Goal: Task Accomplishment & Management: Use online tool/utility

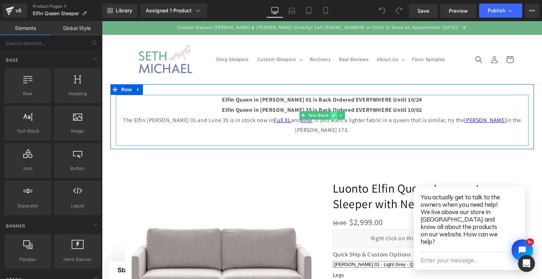
click at [330, 118] on link at bounding box center [333, 115] width 7 height 8
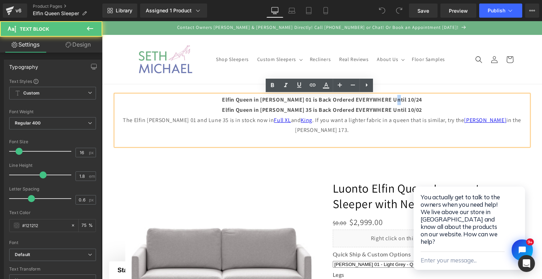
click at [402, 101] on strong "Elfin Queen in Rene 01 is Back Ordered EVERYWHERE Until 10/24" at bounding box center [322, 99] width 200 height 7
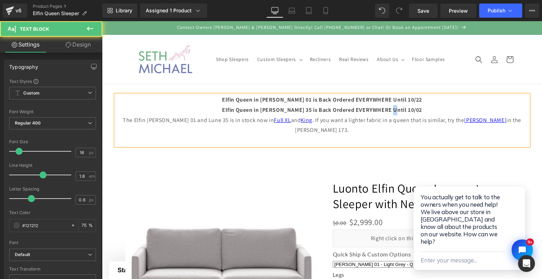
click at [400, 112] on strong "Elfin Queen in Luna 35 is Back Ordered EVERYWHERE Until 10/02" at bounding box center [322, 109] width 200 height 7
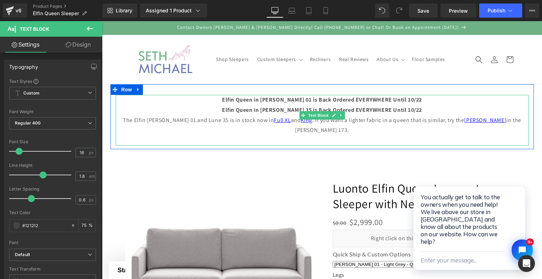
click at [274, 121] on p "The Elfin Rene 01 and Lune 35 is in stock now in Full XL and King . If you want…" at bounding box center [322, 125] width 413 height 20
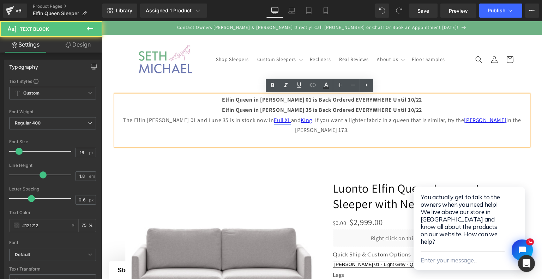
drag, startPoint x: 279, startPoint y: 120, endPoint x: 253, endPoint y: 119, distance: 26.8
click at [253, 119] on p "The Elfin Rene 01 and Lune 35 is in stock now in Full XL and King . If you want…" at bounding box center [322, 125] width 413 height 20
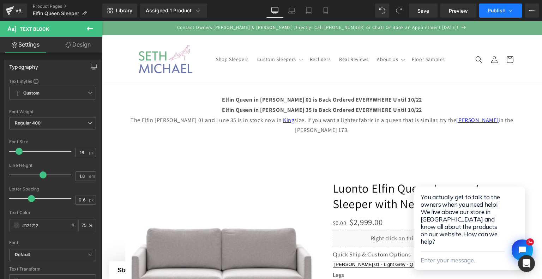
click at [508, 10] on icon at bounding box center [510, 10] width 7 height 7
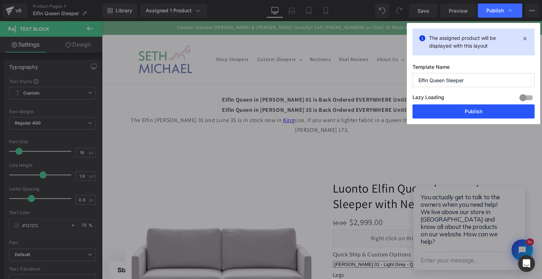
drag, startPoint x: 499, startPoint y: 109, endPoint x: 386, endPoint y: 108, distance: 113.2
click at [499, 109] on button "Publish" at bounding box center [473, 111] width 122 height 14
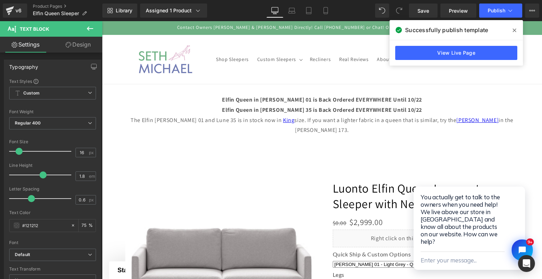
click at [515, 33] on span at bounding box center [514, 30] width 11 height 11
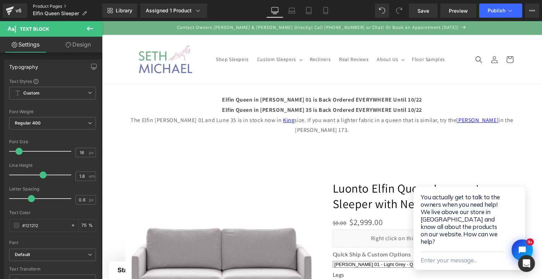
click at [40, 4] on link "Product Pages" at bounding box center [67, 7] width 69 height 6
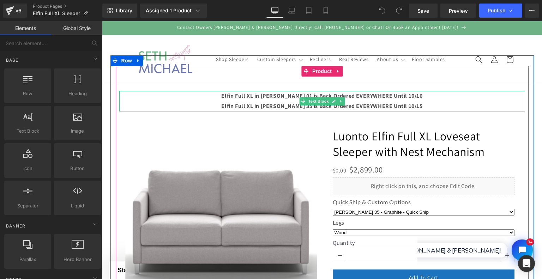
click at [404, 104] on strong "Elfin Full XL in Luna 35 is Back Ordered EVERYWHERE Until 10/15" at bounding box center [321, 105] width 201 height 7
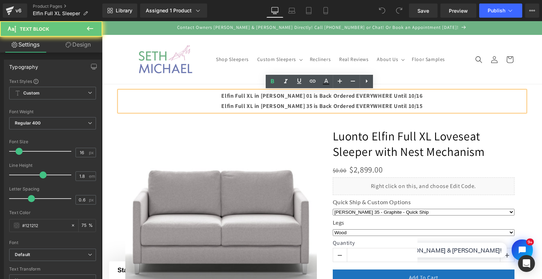
click at [404, 104] on strong "Elfin Full XL in Luna 35 is Back Ordered EVERYWHERE Until 10/15" at bounding box center [321, 105] width 201 height 7
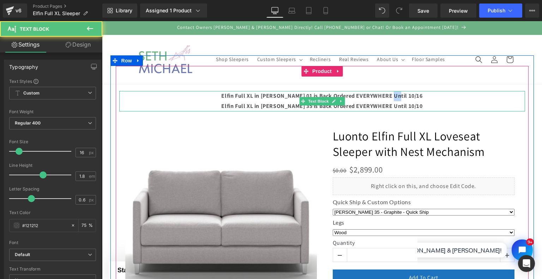
drag, startPoint x: 398, startPoint y: 96, endPoint x: 405, endPoint y: 95, distance: 6.4
click at [405, 95] on p "Elfin Full XL in Rene 01 is Back Ordered EVERYWHERE Until 10/16" at bounding box center [322, 96] width 406 height 10
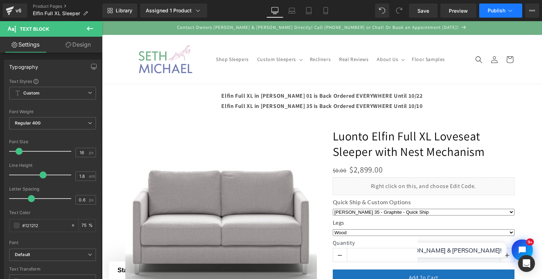
click at [489, 11] on span "Publish" at bounding box center [496, 11] width 18 height 6
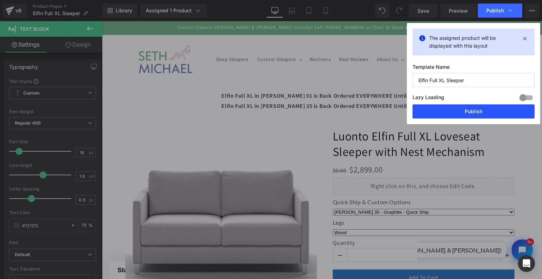
click at [471, 110] on button "Publish" at bounding box center [473, 111] width 122 height 14
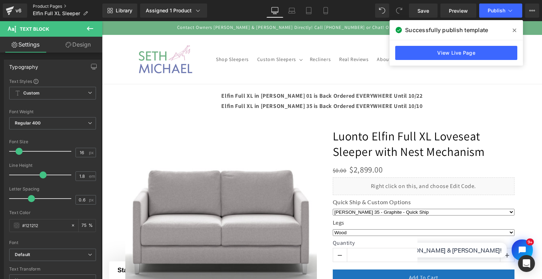
click at [52, 7] on link "Product Pages" at bounding box center [67, 7] width 69 height 6
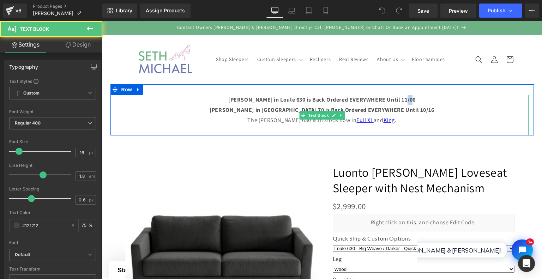
drag, startPoint x: 404, startPoint y: 99, endPoint x: 411, endPoint y: 100, distance: 7.4
click at [411, 100] on p "Monika Queen in Loule 630 is Back Ordered EVERYWHERE Until 11/06" at bounding box center [322, 100] width 413 height 10
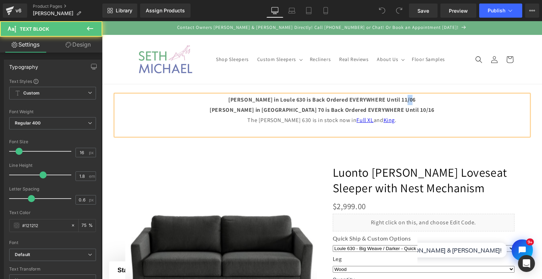
click at [411, 100] on p "Monika Queen in Loule 630 is Back Ordered EVERYWHERE Until 11/06" at bounding box center [322, 100] width 413 height 10
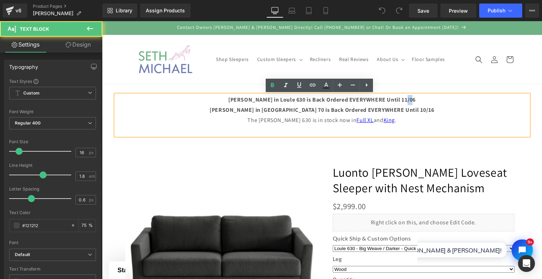
drag, startPoint x: 410, startPoint y: 100, endPoint x: 404, endPoint y: 101, distance: 6.0
click at [404, 101] on p "Monika Queen in Loule 630 is Back Ordered EVERYWHERE Until 11/06" at bounding box center [322, 100] width 413 height 10
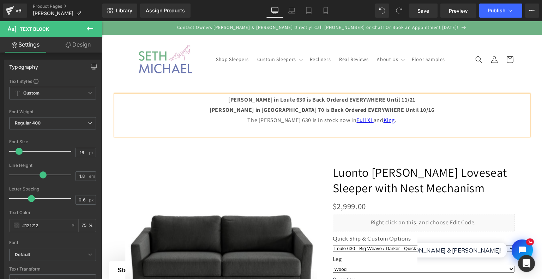
click at [406, 112] on b "Monika Queen in Cremona 70 is Back Ordered EVERYWHERE Until 10/16" at bounding box center [322, 109] width 225 height 7
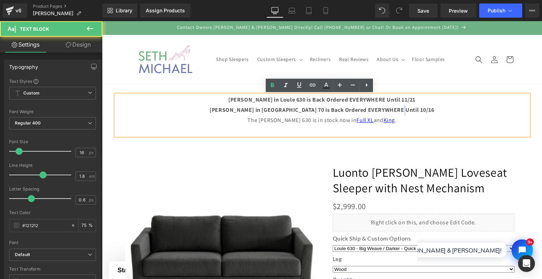
click at [411, 110] on b "Monika Queen in Cremona 70 is Back Ordered EVERYWHERE Until 10/16" at bounding box center [322, 109] width 225 height 7
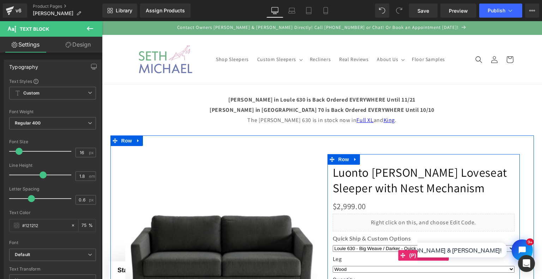
click at [361, 251] on select "Loule 630 - Big Weave / Darker - Quick Ship Oliver 173 - Tight Weave / Lighter …" at bounding box center [424, 248] width 182 height 7
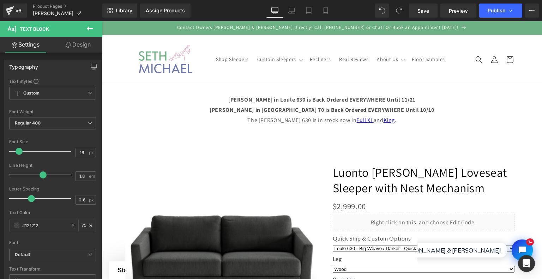
click at [404, 79] on header "Shop Sleepers Custom Sleepers Custom Sleepers Intro to Custom Sleepers & Reclin…" at bounding box center [321, 59] width 423 height 49
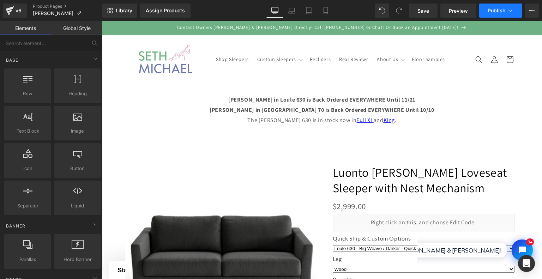
click at [498, 10] on span "Publish" at bounding box center [496, 11] width 18 height 6
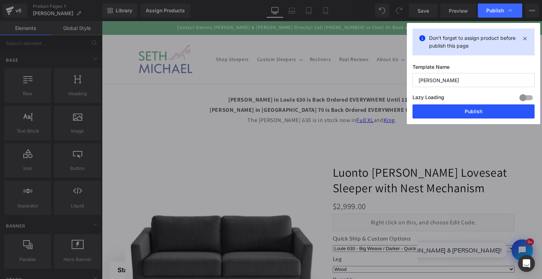
click at [473, 110] on button "Publish" at bounding box center [473, 111] width 122 height 14
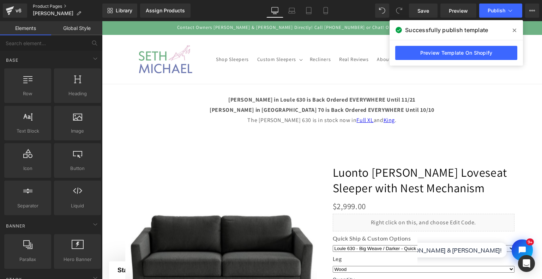
click at [48, 7] on link "Product Pages" at bounding box center [67, 7] width 69 height 6
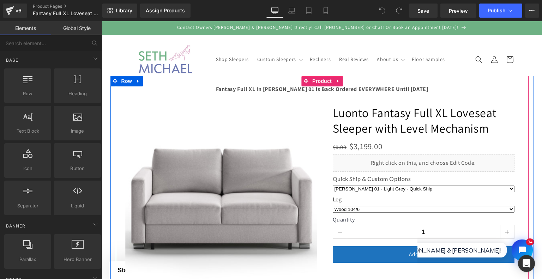
click at [407, 89] on div "‹" at bounding box center [322, 198] width 406 height 244
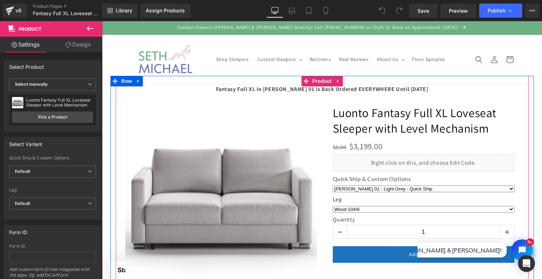
click at [406, 89] on div "‹" at bounding box center [322, 198] width 406 height 244
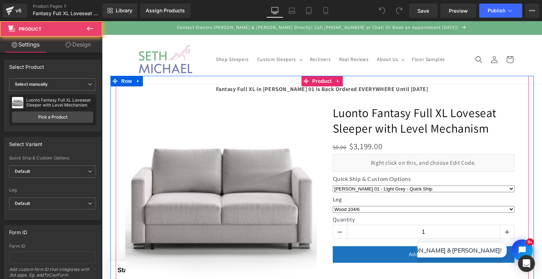
click at [396, 89] on div "‹" at bounding box center [322, 198] width 406 height 244
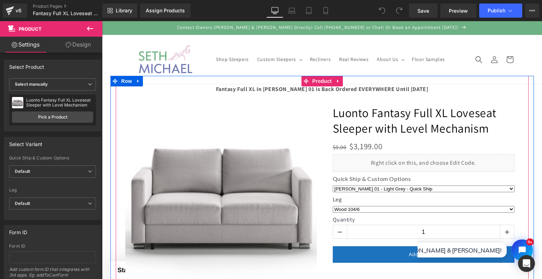
click at [367, 90] on div "‹" at bounding box center [322, 198] width 406 height 244
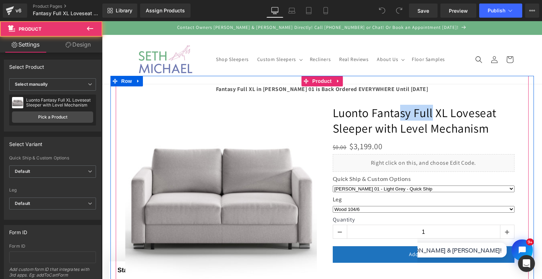
click at [367, 90] on div "‹" at bounding box center [322, 198] width 406 height 244
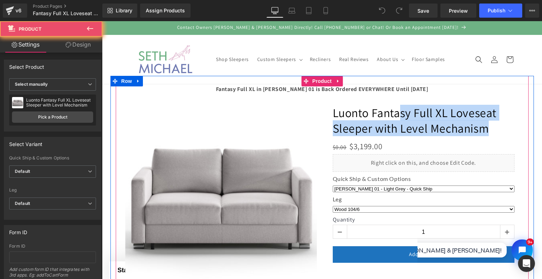
click at [367, 90] on div "‹" at bounding box center [322, 198] width 406 height 244
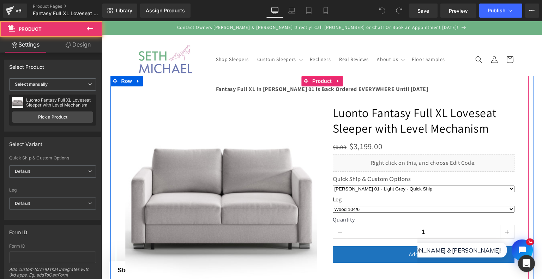
click at [205, 90] on div "‹" at bounding box center [322, 198] width 406 height 244
click at [211, 80] on div "‹" at bounding box center [322, 198] width 406 height 244
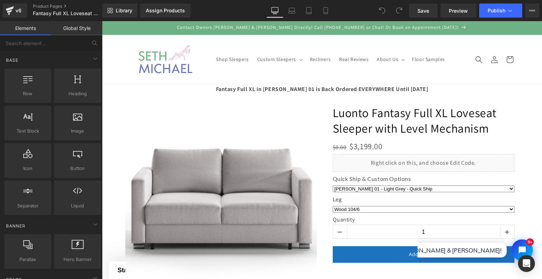
click at [221, 71] on header "Shop Sleepers Custom Sleepers Custom Sleepers Intro to Custom Sleepers & Reclin…" at bounding box center [321, 59] width 423 height 49
click at [239, 71] on header "Shop Sleepers Custom Sleepers Custom Sleepers Intro to Custom Sleepers & Reclin…" at bounding box center [321, 59] width 423 height 49
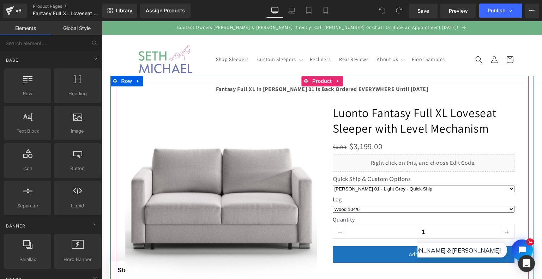
click at [264, 83] on div "‹" at bounding box center [322, 198] width 406 height 244
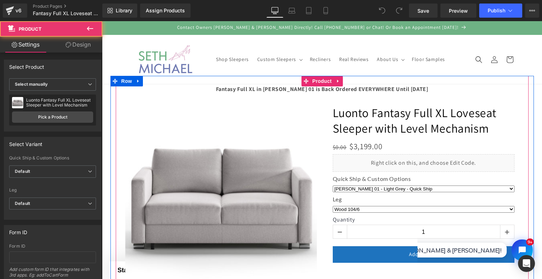
click at [270, 94] on div "‹" at bounding box center [322, 198] width 406 height 244
click at [270, 86] on div "‹" at bounding box center [322, 198] width 406 height 244
click at [270, 83] on div "‹" at bounding box center [322, 198] width 406 height 244
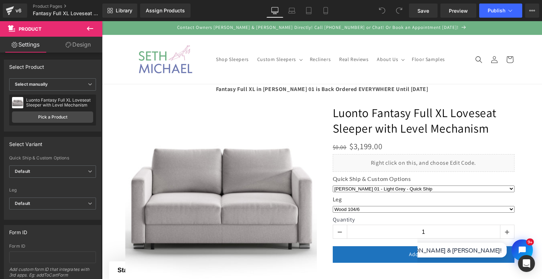
click at [271, 73] on header "Shop Sleepers Custom Sleepers Custom Sleepers Intro to Custom Sleepers & Reclin…" at bounding box center [321, 59] width 423 height 49
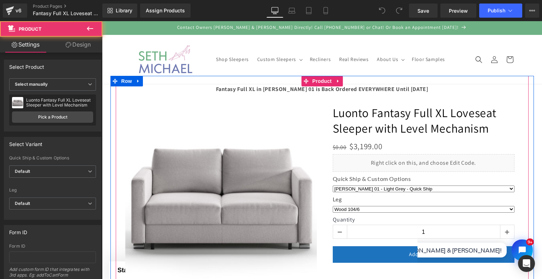
click at [272, 82] on div "‹" at bounding box center [322, 198] width 406 height 244
click at [273, 93] on div "‹" at bounding box center [322, 198] width 406 height 244
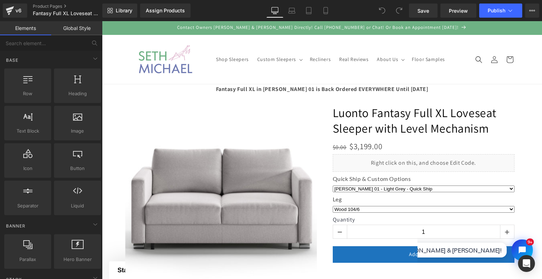
click at [271, 72] on header "Shop Sleepers Custom Sleepers Custom Sleepers Intro to Custom Sleepers & Reclin…" at bounding box center [321, 59] width 423 height 49
click at [270, 66] on summary "Custom Sleepers" at bounding box center [279, 59] width 53 height 15
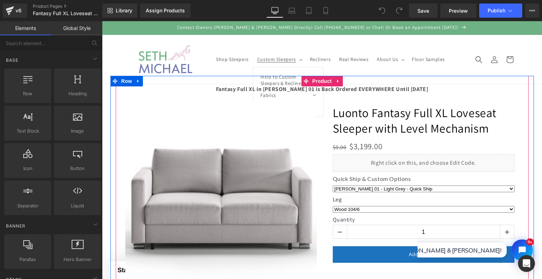
click at [219, 89] on div "‹" at bounding box center [322, 198] width 406 height 244
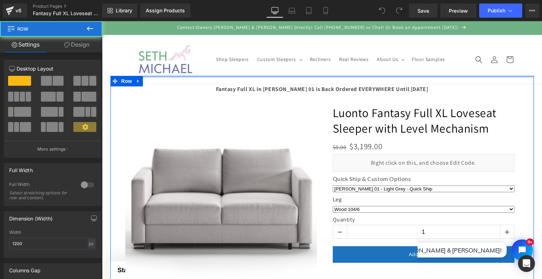
click at [223, 76] on div at bounding box center [321, 77] width 423 height 2
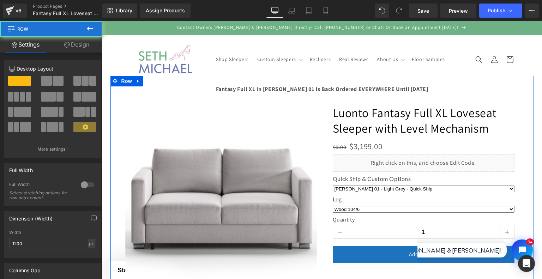
click at [228, 91] on div "‹" at bounding box center [322, 198] width 406 height 244
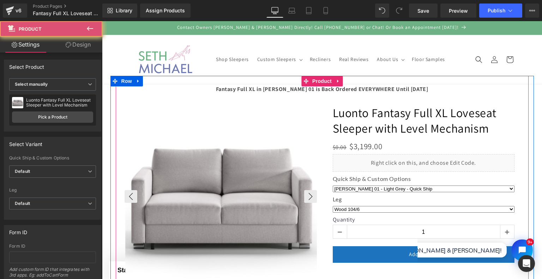
click at [233, 114] on img at bounding box center [221, 197] width 192 height 192
select select "Metal 217/6"
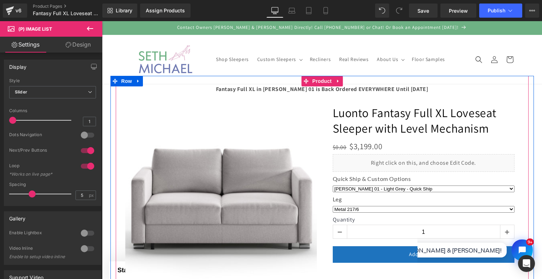
click at [238, 89] on div "‹" at bounding box center [322, 198] width 406 height 244
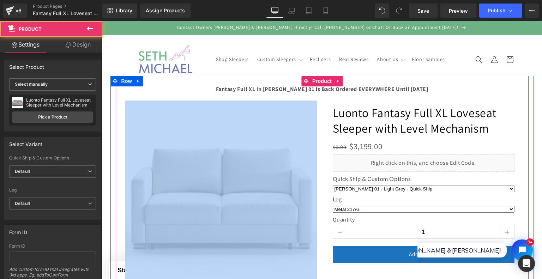
click at [238, 89] on div "‹" at bounding box center [322, 198] width 406 height 244
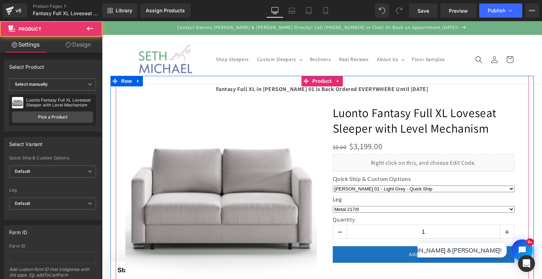
click at [412, 87] on div "‹" at bounding box center [322, 198] width 406 height 244
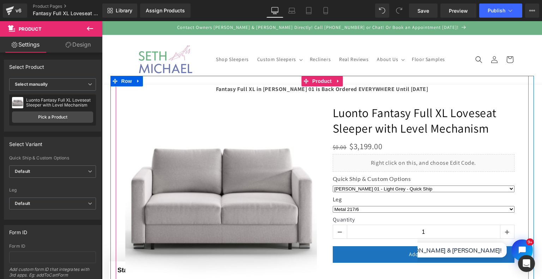
click at [423, 81] on div "‹" at bounding box center [322, 198] width 406 height 244
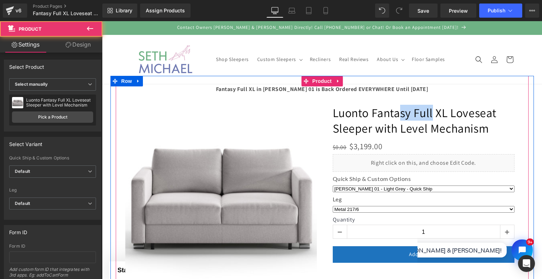
click at [423, 81] on div "‹" at bounding box center [322, 198] width 406 height 244
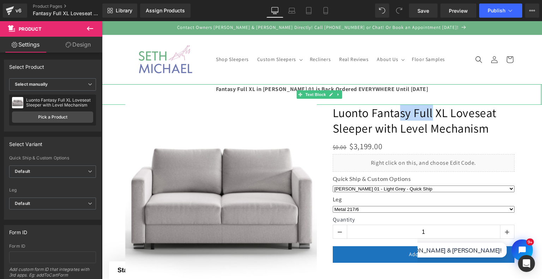
click at [540, 86] on div at bounding box center [541, 94] width 2 height 20
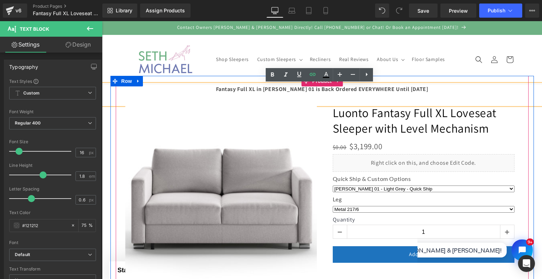
click at [426, 90] on div "‹" at bounding box center [322, 198] width 406 height 244
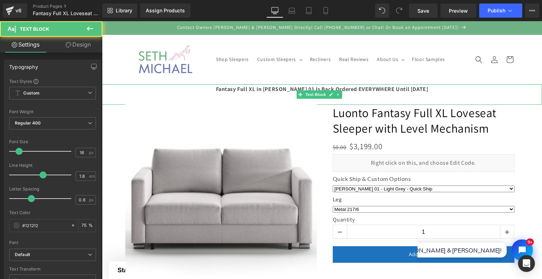
click at [533, 88] on p "Fantasy Full XL in Rene 01 is Back Ordered EVERYWHERE Until 11/08/25" at bounding box center [322, 89] width 440 height 10
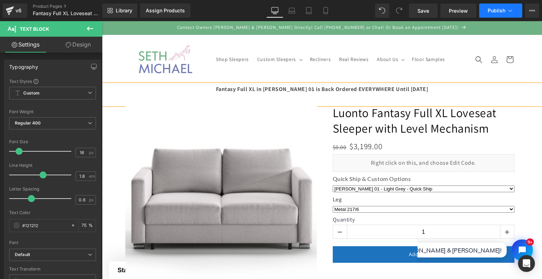
click at [485, 7] on button "Publish" at bounding box center [500, 11] width 43 height 14
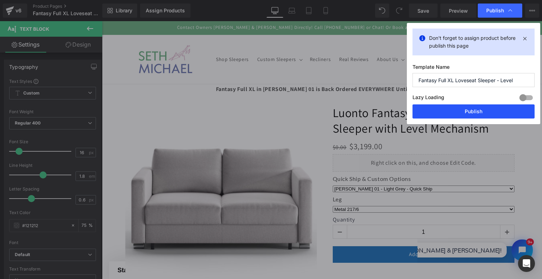
drag, startPoint x: 480, startPoint y: 111, endPoint x: 128, endPoint y: 90, distance: 353.0
click at [480, 111] on button "Publish" at bounding box center [473, 111] width 122 height 14
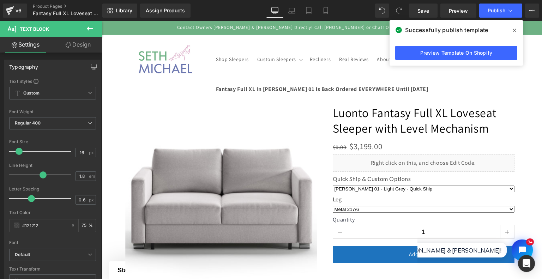
click at [516, 31] on icon at bounding box center [515, 31] width 4 height 6
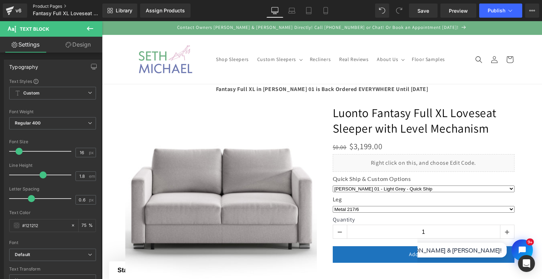
click at [57, 6] on link "Product Pages" at bounding box center [73, 7] width 81 height 6
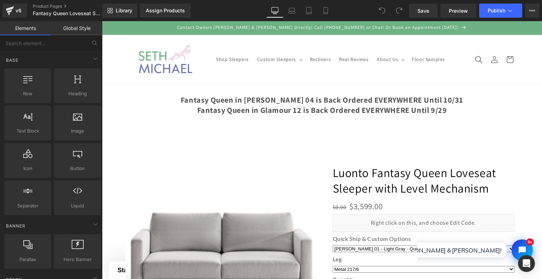
click at [475, 59] on icon "Search" at bounding box center [478, 59] width 7 height 7
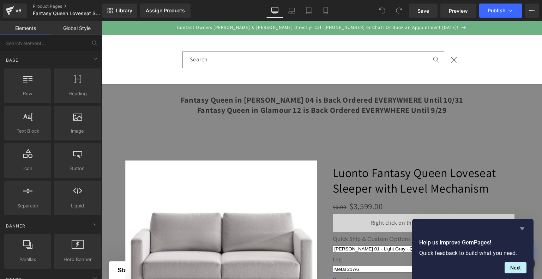
click at [522, 230] on icon "Hide survey" at bounding box center [522, 228] width 4 height 3
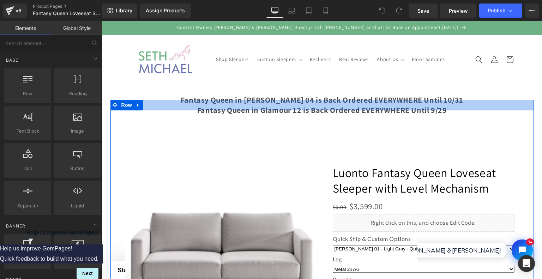
click at [443, 108] on div at bounding box center [321, 105] width 423 height 11
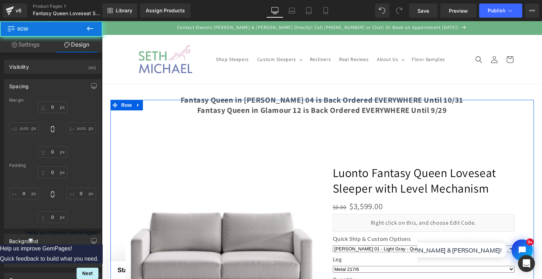
click at [431, 101] on div at bounding box center [321, 105] width 423 height 11
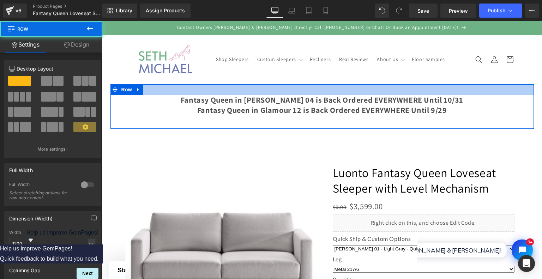
click at [430, 94] on div at bounding box center [321, 89] width 423 height 11
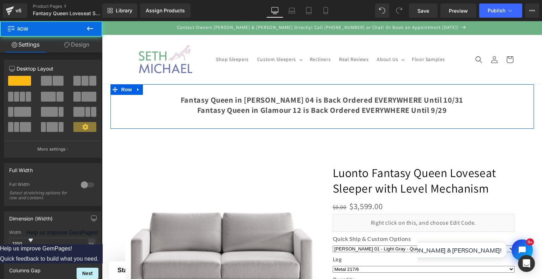
click at [430, 95] on div "Fantasy Queen in Rene 04 is Back Ordered EVERYWHERE Until 10/31 Fantasy Queen i…" at bounding box center [322, 110] width 413 height 30
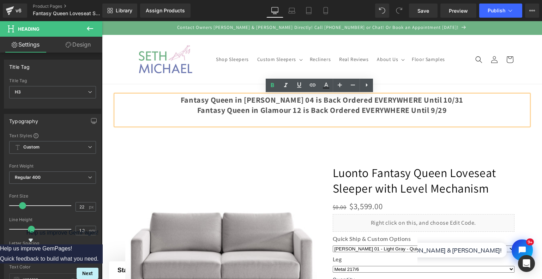
click at [430, 95] on div "Fantasy Queen in Rene 04 is Back Ordered EVERYWHERE Until 10/31 Fantasy Queen i…" at bounding box center [322, 110] width 413 height 30
click at [430, 95] on strong "Fantasy Queen in Rene 04 is Back Ordered EVERYWHERE Until 10/31" at bounding box center [322, 100] width 283 height 10
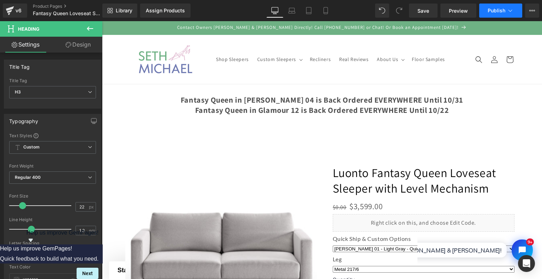
click at [488, 9] on span "Publish" at bounding box center [496, 11] width 18 height 6
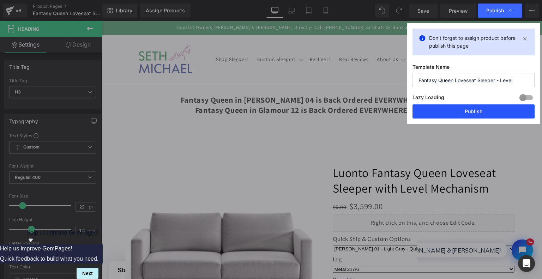
click at [469, 107] on button "Publish" at bounding box center [473, 111] width 122 height 14
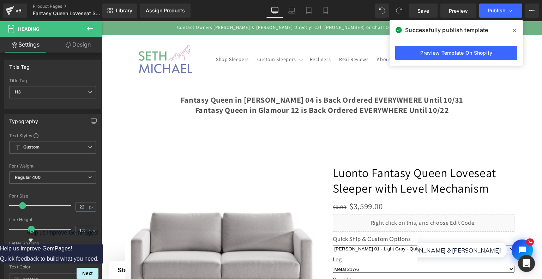
click at [514, 31] on icon at bounding box center [515, 31] width 4 height 6
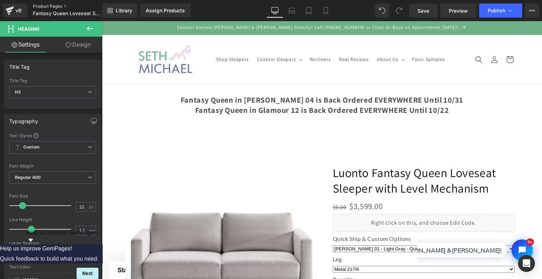
click at [53, 4] on link "Product Pages" at bounding box center [73, 7] width 81 height 6
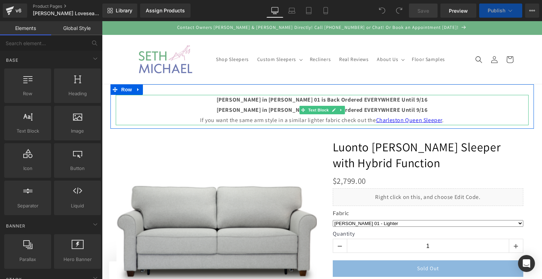
click at [380, 102] on b "[PERSON_NAME] in [PERSON_NAME] 01 is Back Ordered EVERYWHERE Until 9/16" at bounding box center [322, 99] width 211 height 7
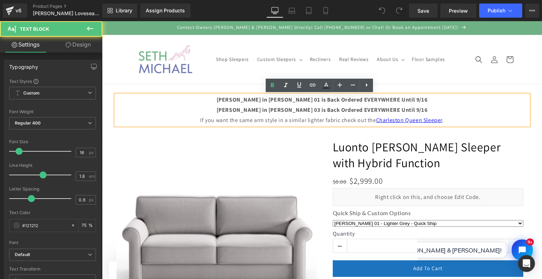
click at [394, 97] on b "[PERSON_NAME] in [PERSON_NAME] 01 is Back Ordered EVERYWHERE Until 9/16" at bounding box center [322, 99] width 211 height 7
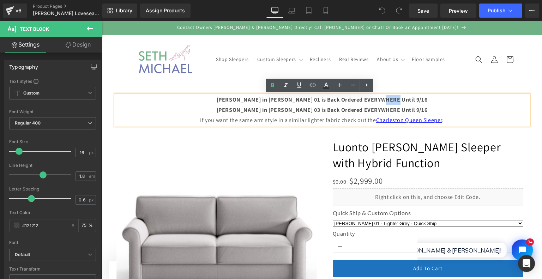
drag, startPoint x: 393, startPoint y: 98, endPoint x: 408, endPoint y: 99, distance: 15.3
click at [408, 99] on p "[PERSON_NAME] in [PERSON_NAME] 01 is Back Ordered EVERYWHERE Until 9/16" at bounding box center [322, 100] width 413 height 10
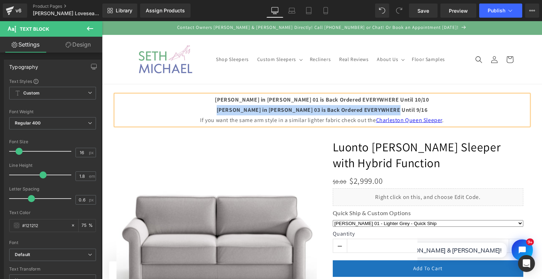
drag, startPoint x: 405, startPoint y: 111, endPoint x: 234, endPoint y: 107, distance: 170.8
click at [234, 107] on p "Casey Queen in Rene 03 is Back Ordered EVERYWHERE Until 9/16" at bounding box center [322, 110] width 413 height 10
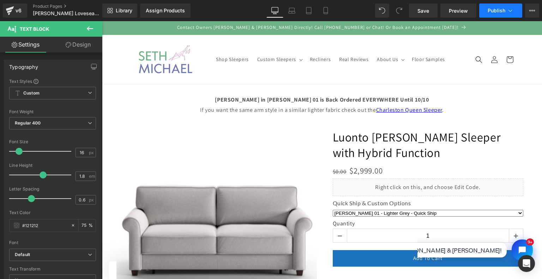
drag, startPoint x: 360, startPoint y: 1, endPoint x: 492, endPoint y: 8, distance: 131.8
click at [492, 8] on span "Publish" at bounding box center [496, 11] width 18 height 6
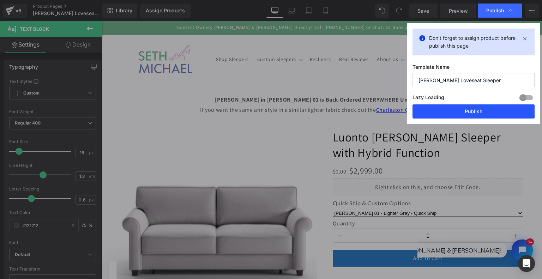
click at [489, 111] on button "Publish" at bounding box center [473, 111] width 122 height 14
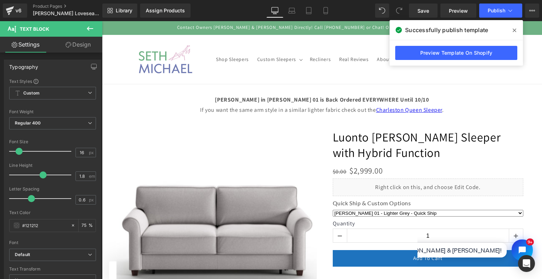
click at [513, 30] on icon at bounding box center [515, 31] width 4 height 6
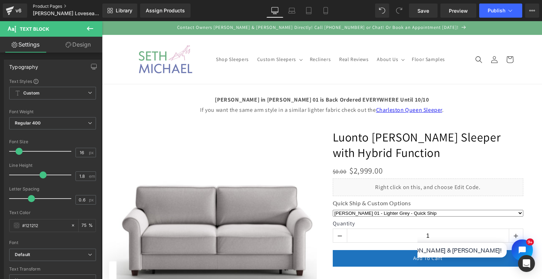
click at [44, 7] on link "Product Pages" at bounding box center [73, 7] width 81 height 6
